Goal: Information Seeking & Learning: Find contact information

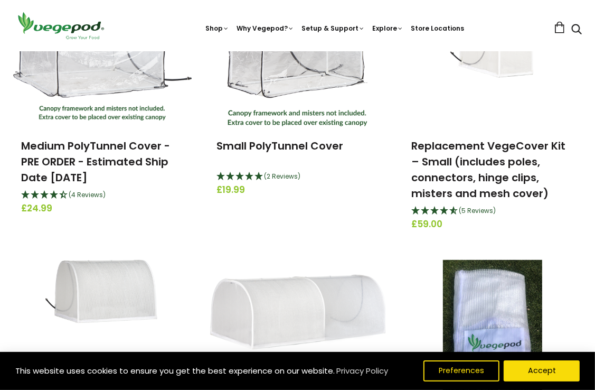
scroll to position [422, 0]
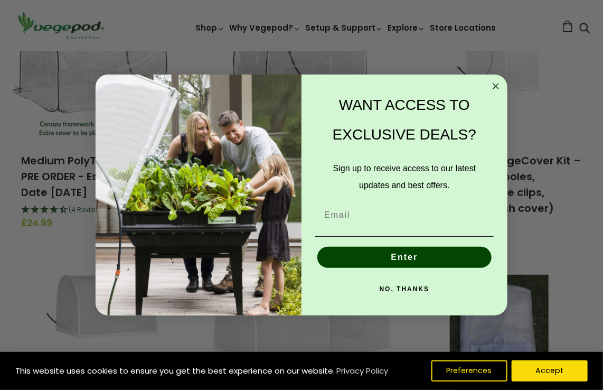
click at [496, 84] on circle "Close dialog" at bounding box center [496, 86] width 12 height 12
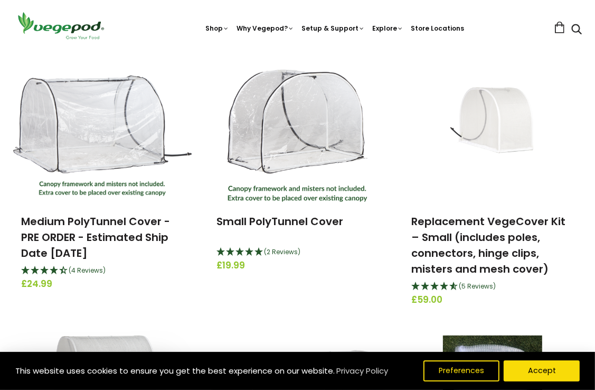
scroll to position [370, 0]
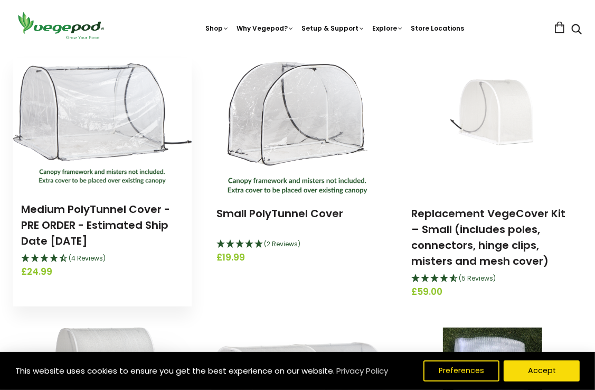
click at [97, 138] on img at bounding box center [102, 123] width 178 height 120
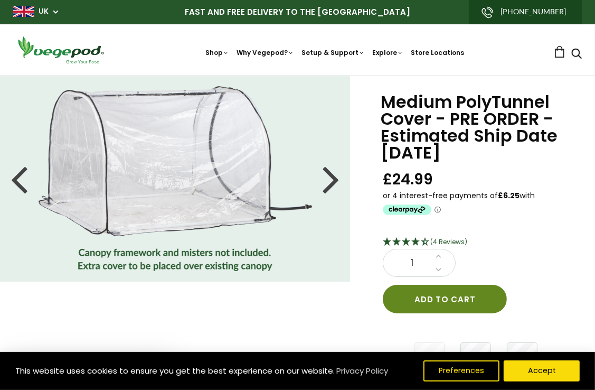
click at [458, 294] on button "Add to cart" at bounding box center [445, 299] width 124 height 29
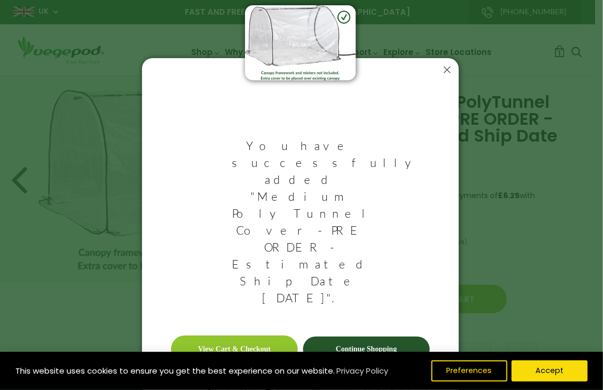
click at [444, 70] on icon at bounding box center [447, 70] width 6 height 6
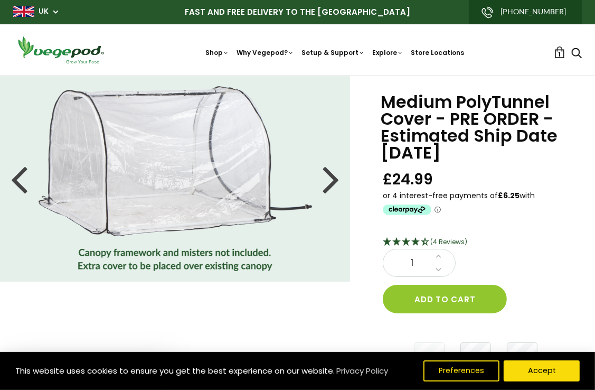
click at [46, 12] on link "UK" at bounding box center [44, 11] width 10 height 11
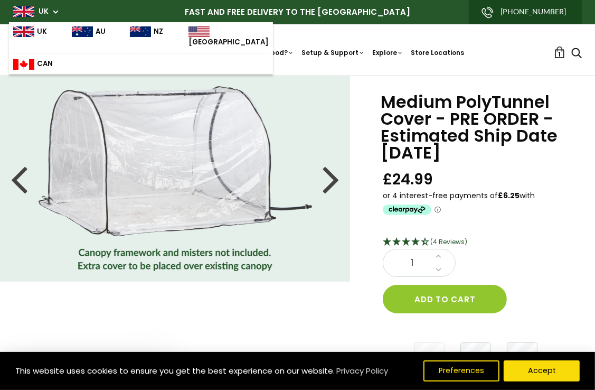
click at [535, 226] on div "Medium PolyTunnel Cover - PRE ORDER - Estimated Ship Date OCTOBER 1ST £24.99 (4…" at bounding box center [476, 235] width 186 height 285
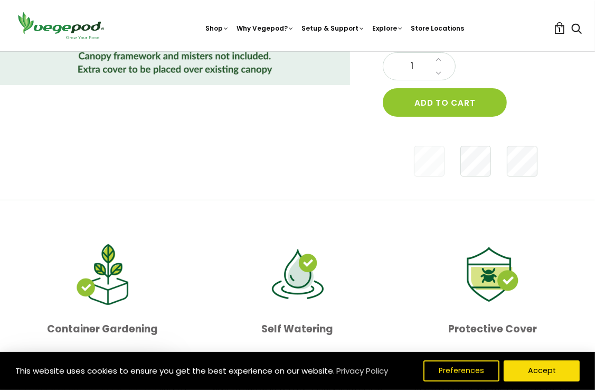
scroll to position [158, 0]
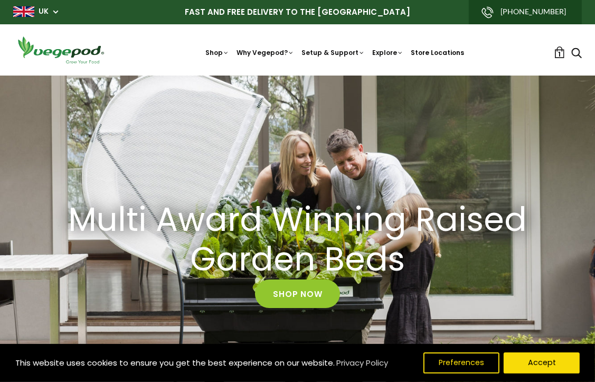
click at [460, 55] on link "Store Locations" at bounding box center [437, 52] width 53 height 9
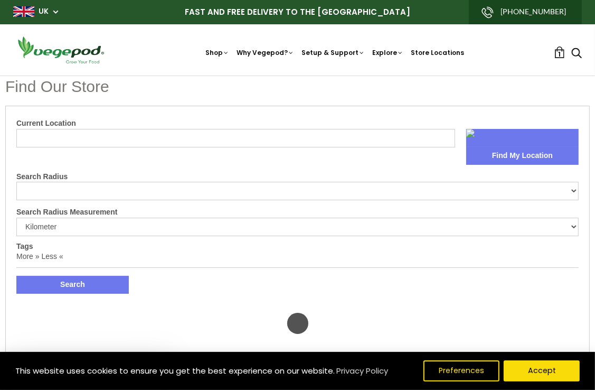
select select "m"
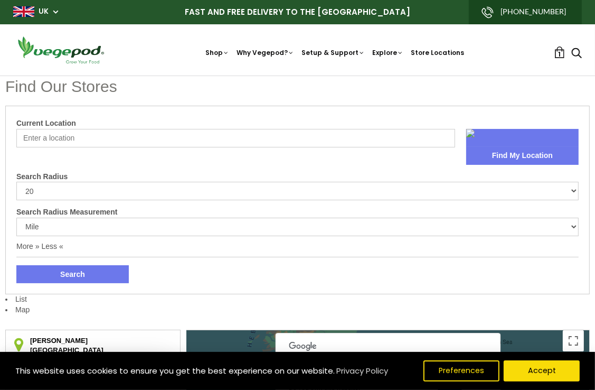
click at [103, 131] on input "Current Location" at bounding box center [235, 138] width 439 height 18
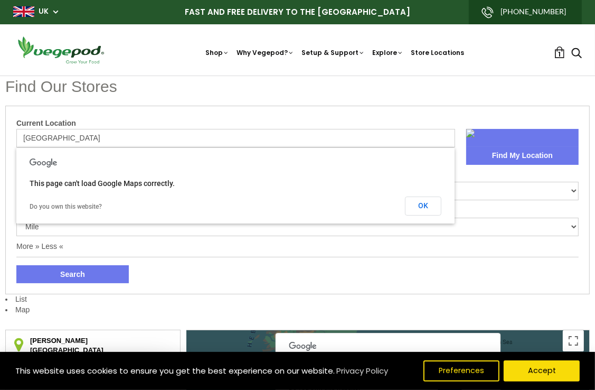
click at [16, 265] on button "Search" at bounding box center [72, 274] width 112 height 18
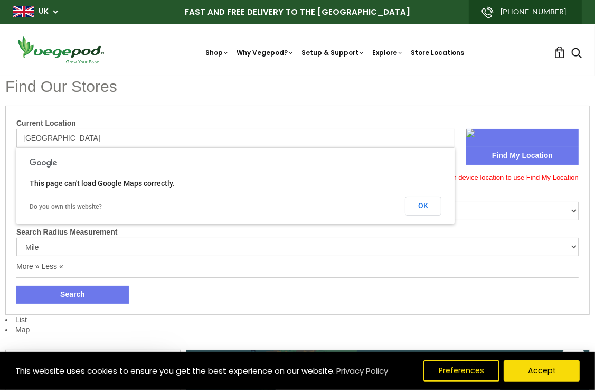
click at [71, 138] on input "manchester" at bounding box center [235, 138] width 439 height 18
drag, startPoint x: 71, startPoint y: 138, endPoint x: 11, endPoint y: 139, distance: 60.2
click at [11, 139] on div "Current Location manchester Find My Location Location Services Disabled - Pleas…" at bounding box center [297, 210] width 584 height 209
type input "manchester"
click at [412, 201] on button "OK" at bounding box center [423, 205] width 36 height 19
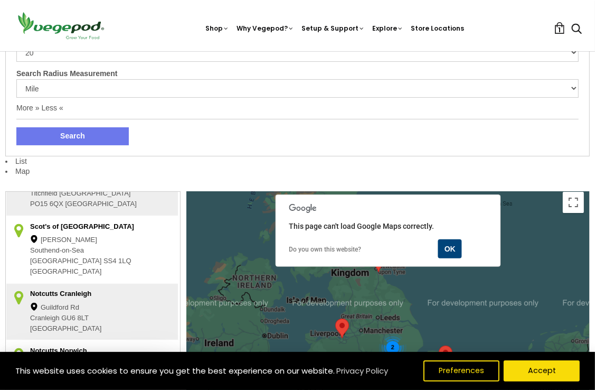
scroll to position [158, 0]
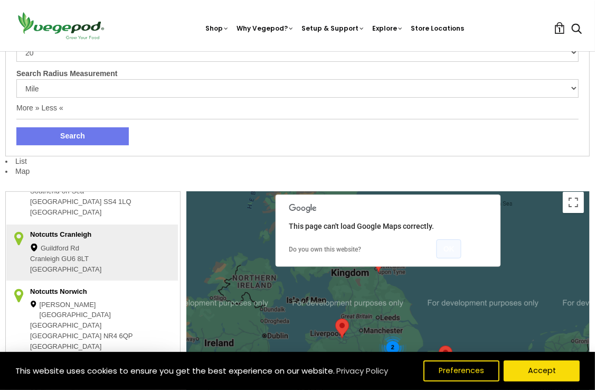
click at [452, 250] on button "OK" at bounding box center [449, 248] width 25 height 19
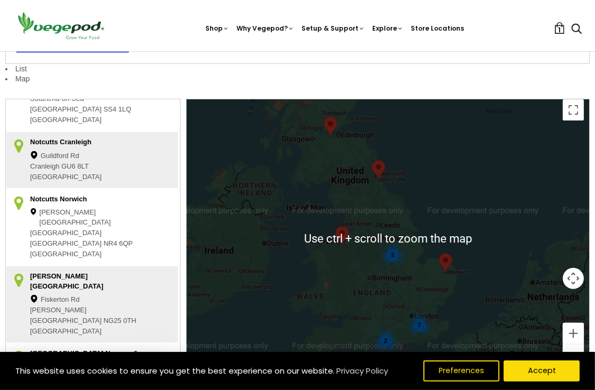
scroll to position [264, 0]
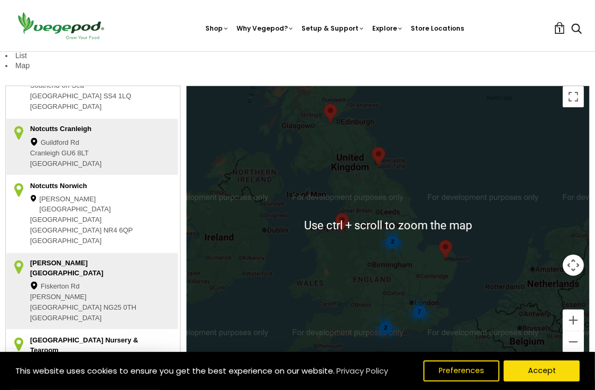
click at [373, 261] on div "7 2 2" at bounding box center [388, 225] width 402 height 279
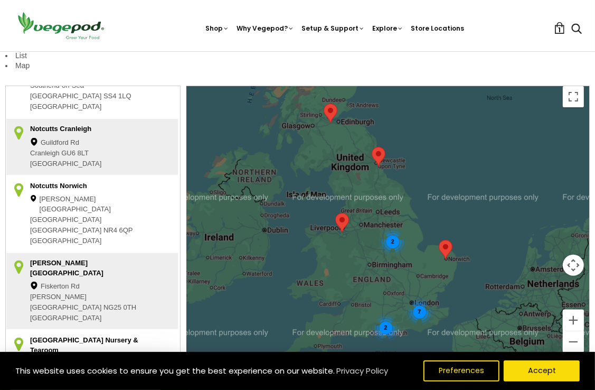
click at [365, 247] on div "7 2 2" at bounding box center [388, 225] width 402 height 279
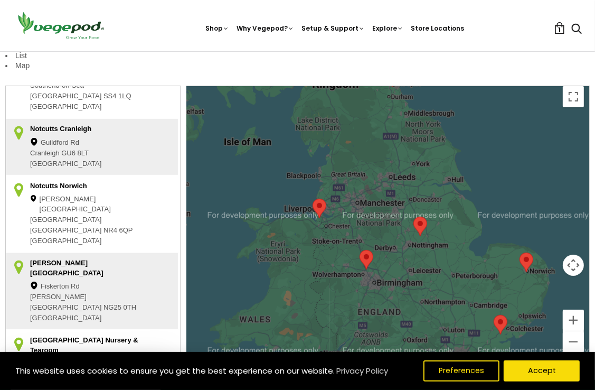
click at [379, 221] on div "5 2" at bounding box center [388, 225] width 402 height 279
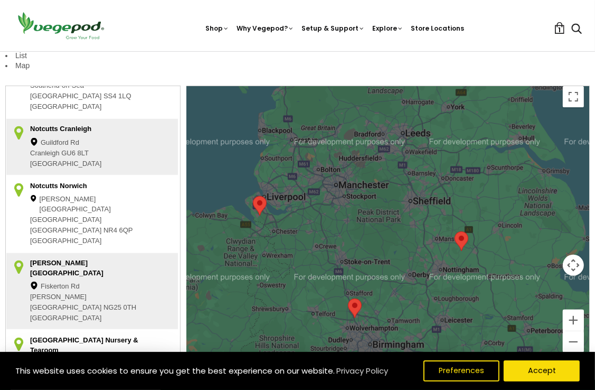
click at [381, 201] on div at bounding box center [388, 225] width 402 height 279
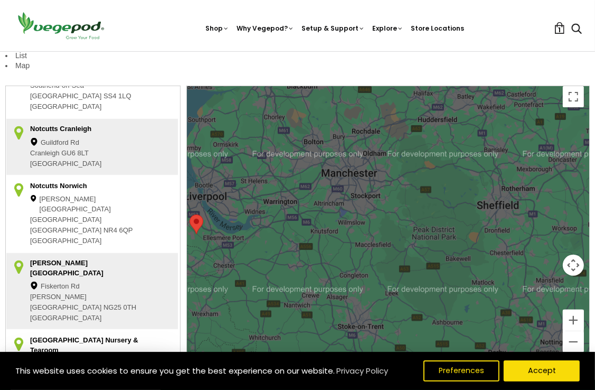
drag, startPoint x: 301, startPoint y: 187, endPoint x: 362, endPoint y: 191, distance: 60.8
click at [362, 191] on div at bounding box center [388, 225] width 402 height 279
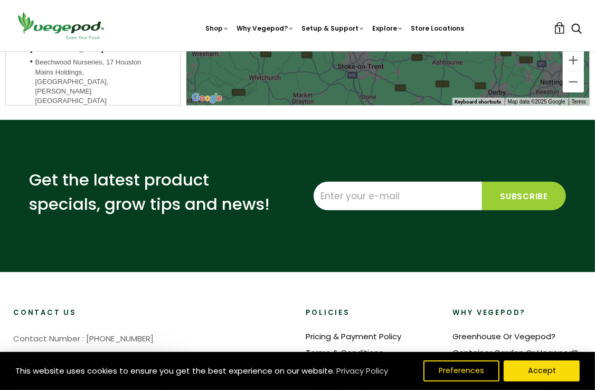
scroll to position [528, 0]
